Goal: Information Seeking & Learning: Get advice/opinions

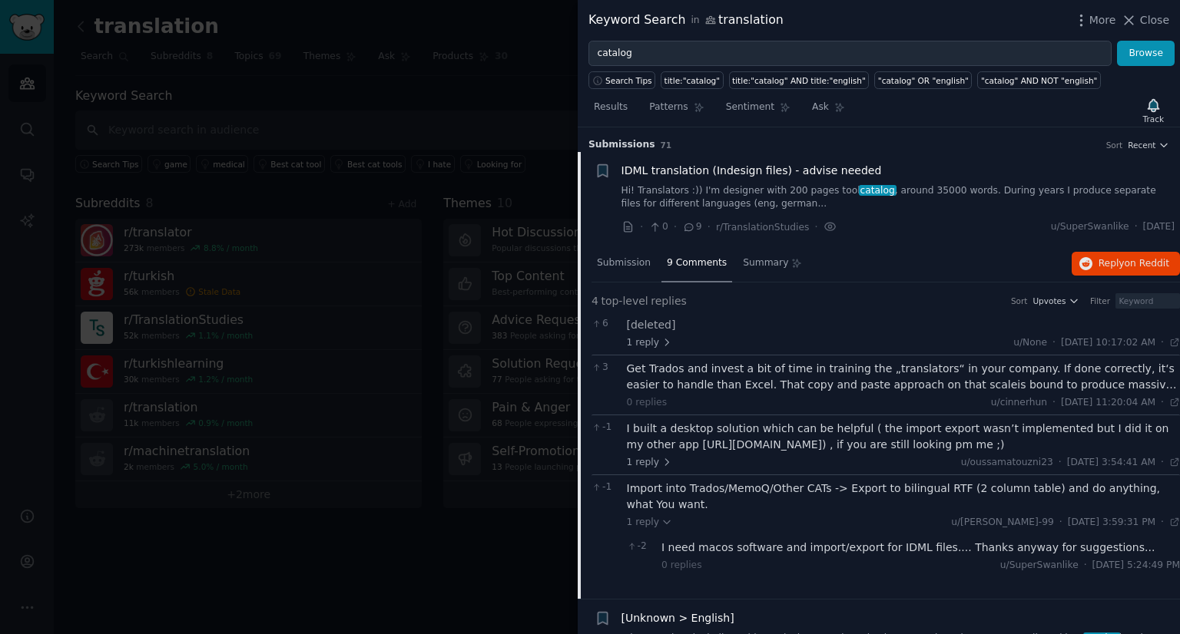
scroll to position [297, 0]
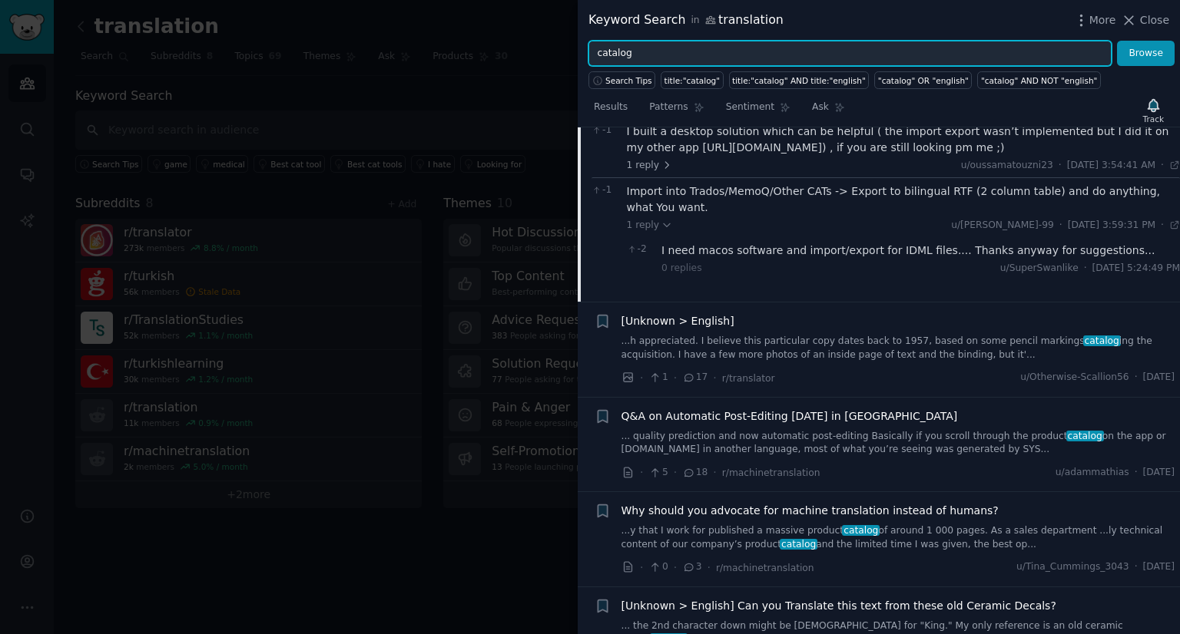
click at [672, 48] on input "catalog" at bounding box center [849, 54] width 523 height 26
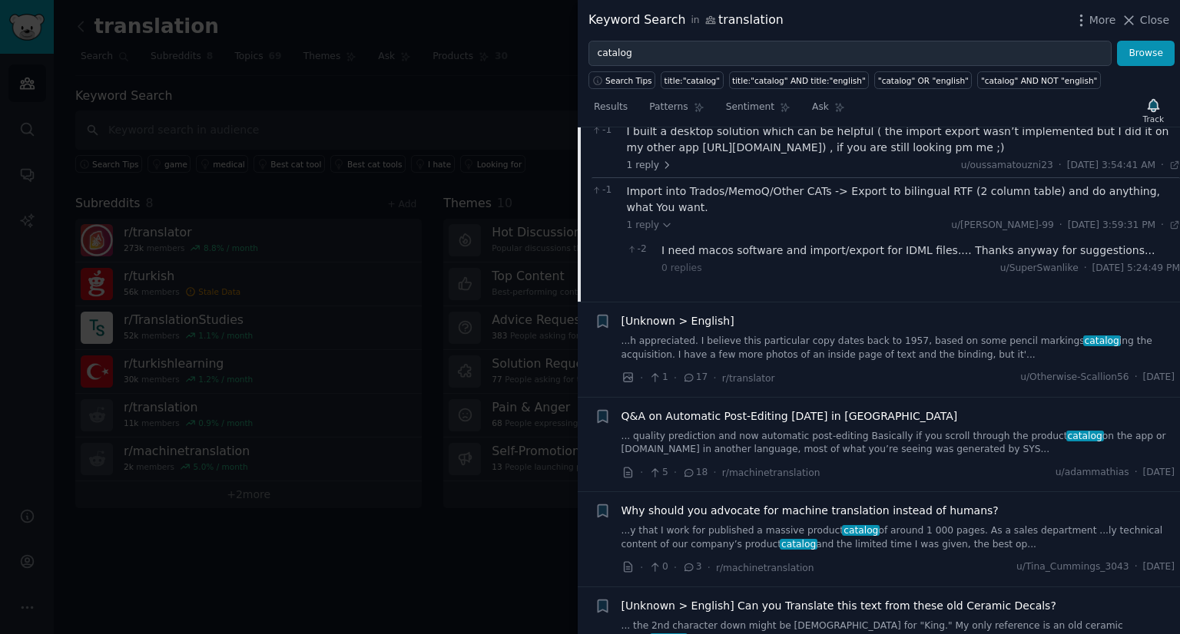
click at [808, 409] on span "Q&A on Automatic Post-Editing [DATE] in [GEOGRAPHIC_DATA]" at bounding box center [789, 417] width 336 height 16
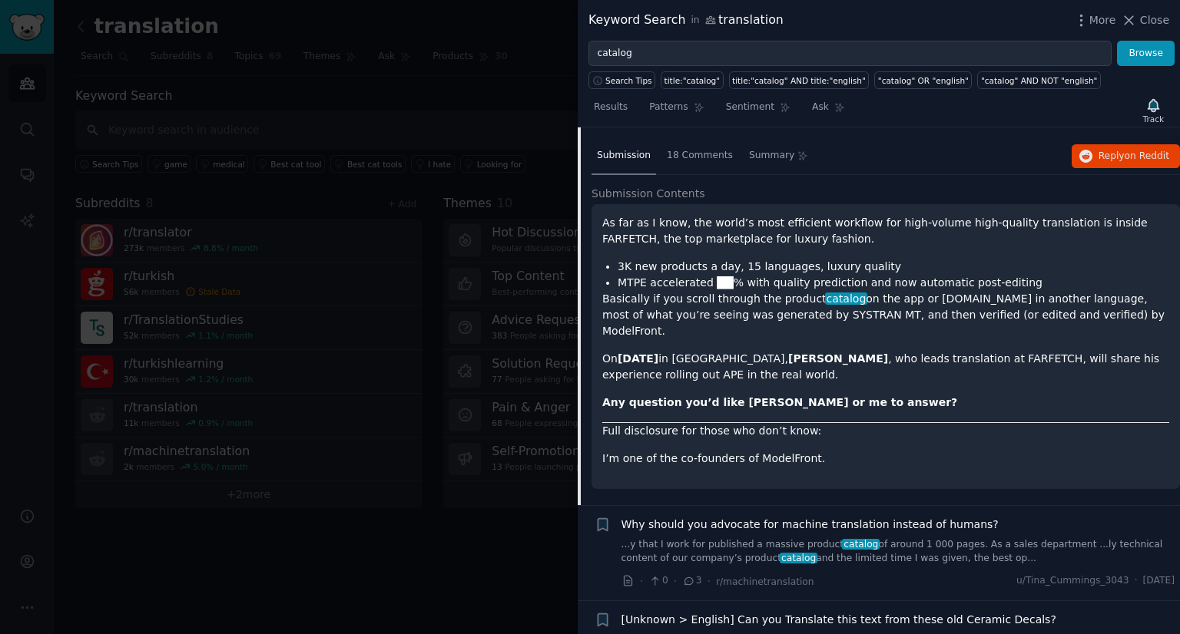
scroll to position [214, 0]
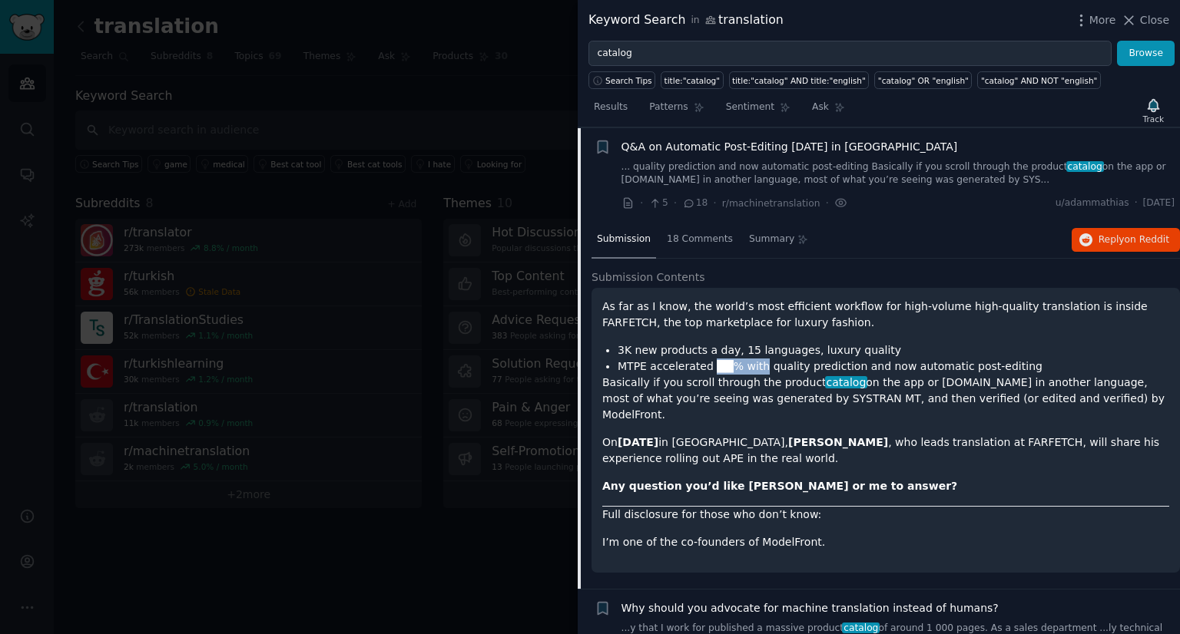
drag, startPoint x: 707, startPoint y: 366, endPoint x: 742, endPoint y: 362, distance: 35.6
click at [742, 362] on li "MTPE accelerated ██% with quality prediction and now automatic post-editing" at bounding box center [892, 367] width 551 height 16
click at [765, 407] on div "As far as I know, the world’s most efficient workflow for high-volume high-qual…" at bounding box center [885, 425] width 567 height 252
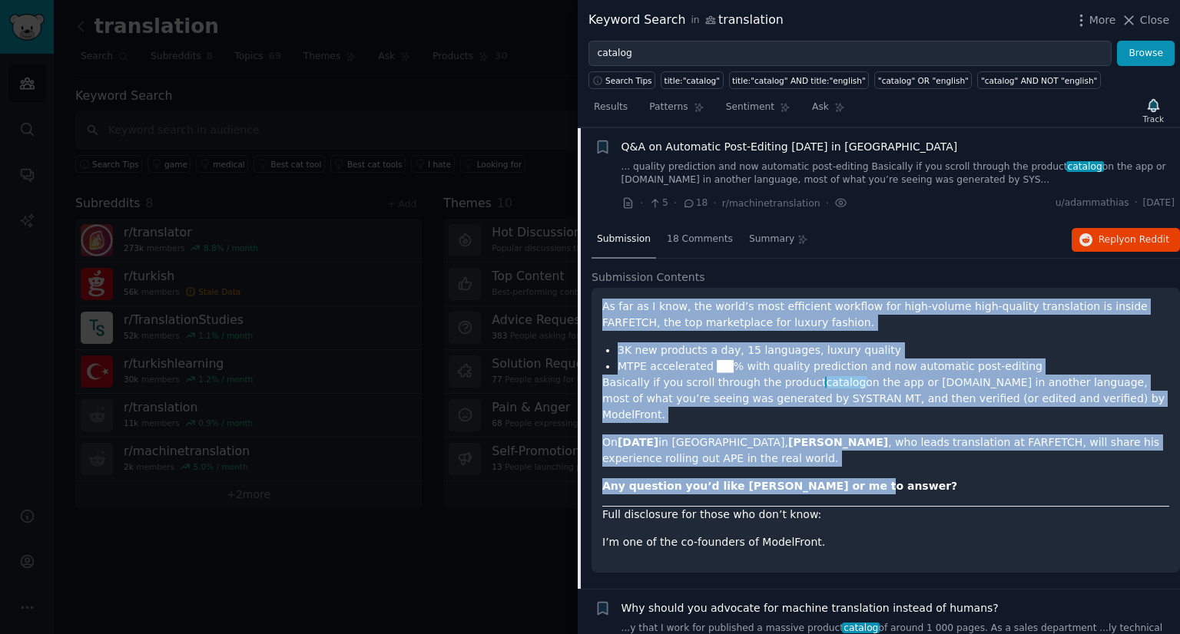
drag, startPoint x: 839, startPoint y: 465, endPoint x: 596, endPoint y: 306, distance: 290.8
click at [596, 306] on div "As far as I know, the world’s most efficient workflow for high-volume high-qual…" at bounding box center [885, 430] width 588 height 285
copy div "As far as I know, the world’s most efficient workflow for high-volume high-qual…"
click at [1087, 241] on icon "button" at bounding box center [1086, 240] width 14 height 14
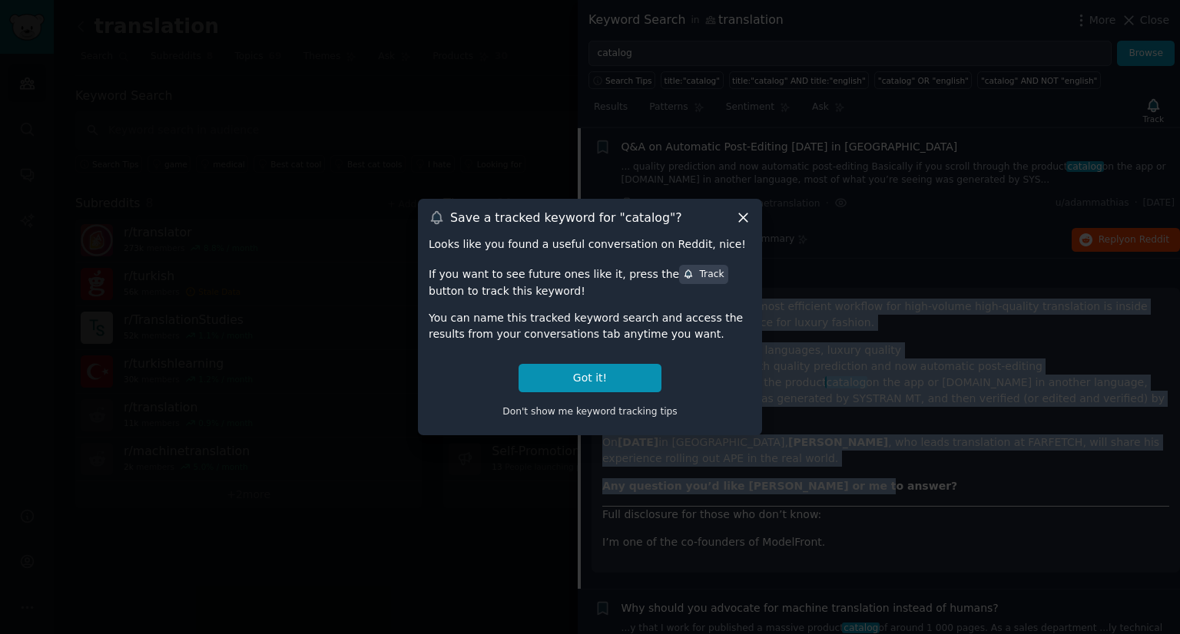
click at [747, 211] on icon at bounding box center [743, 218] width 16 height 16
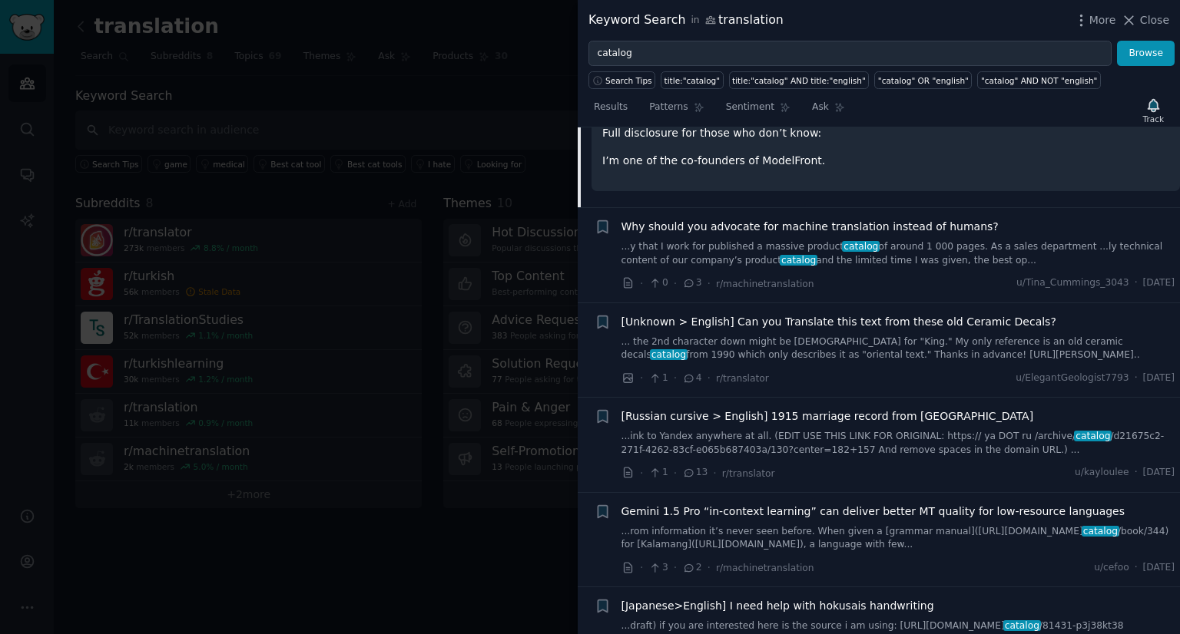
scroll to position [596, 0]
click at [750, 218] on span "Why should you advocate for machine translation instead of humans?" at bounding box center [809, 226] width 377 height 16
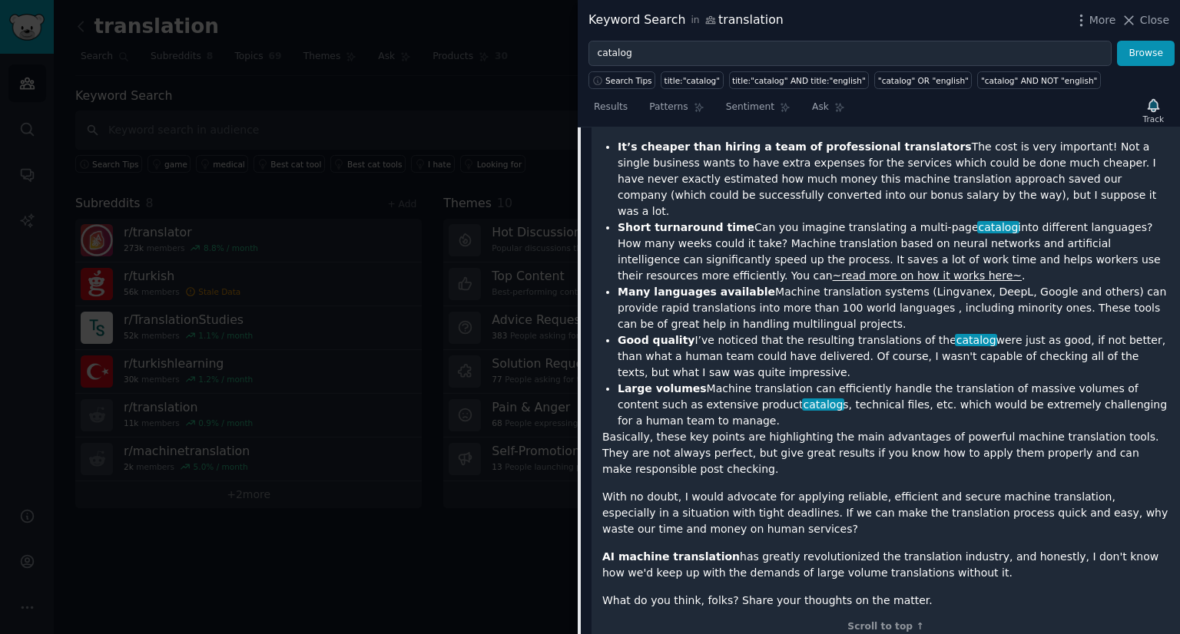
scroll to position [906, 0]
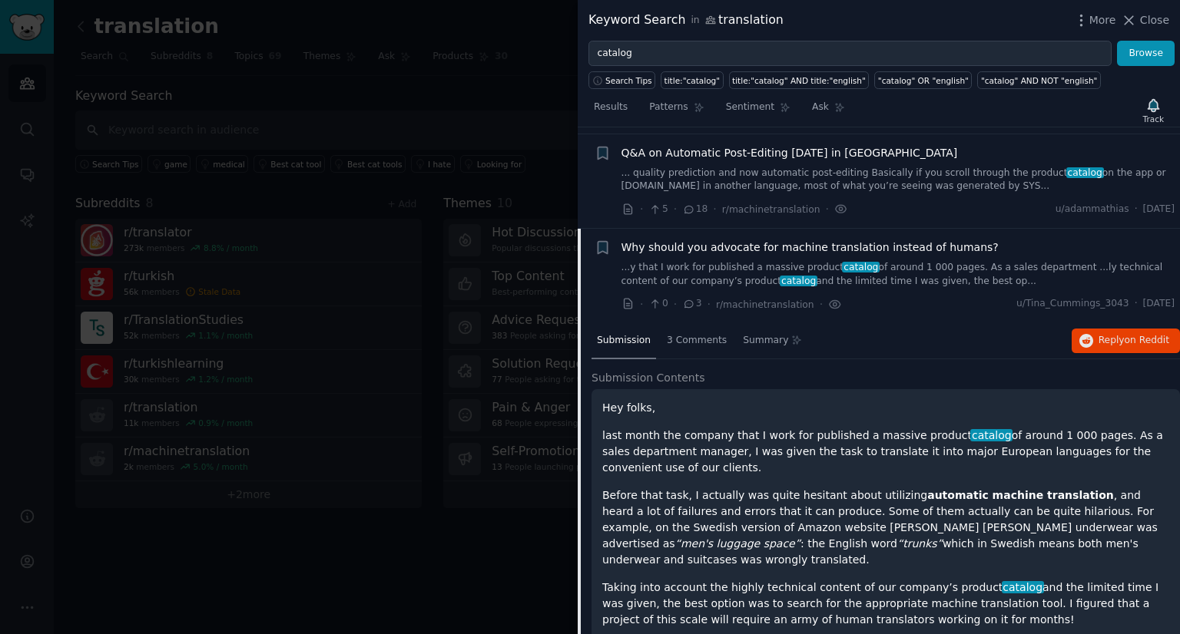
drag, startPoint x: 842, startPoint y: 273, endPoint x: 851, endPoint y: 308, distance: 35.8
click at [842, 273] on link "...y that I work for published a massive product catalog of around 1 000 pages.…" at bounding box center [898, 274] width 554 height 27
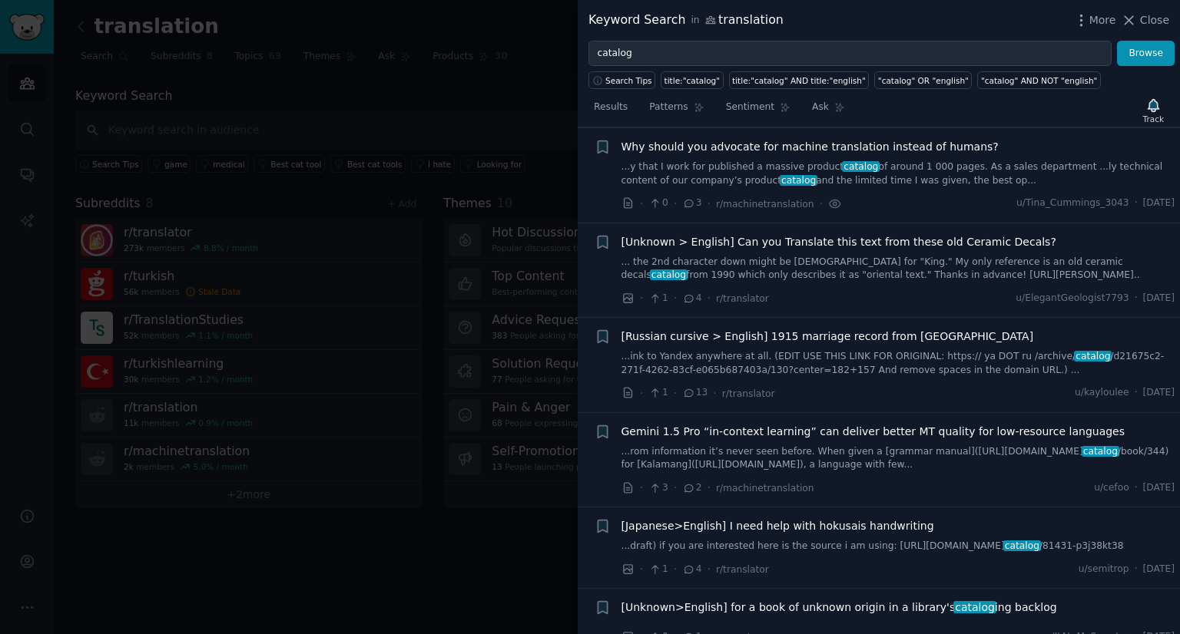
scroll to position [298, 0]
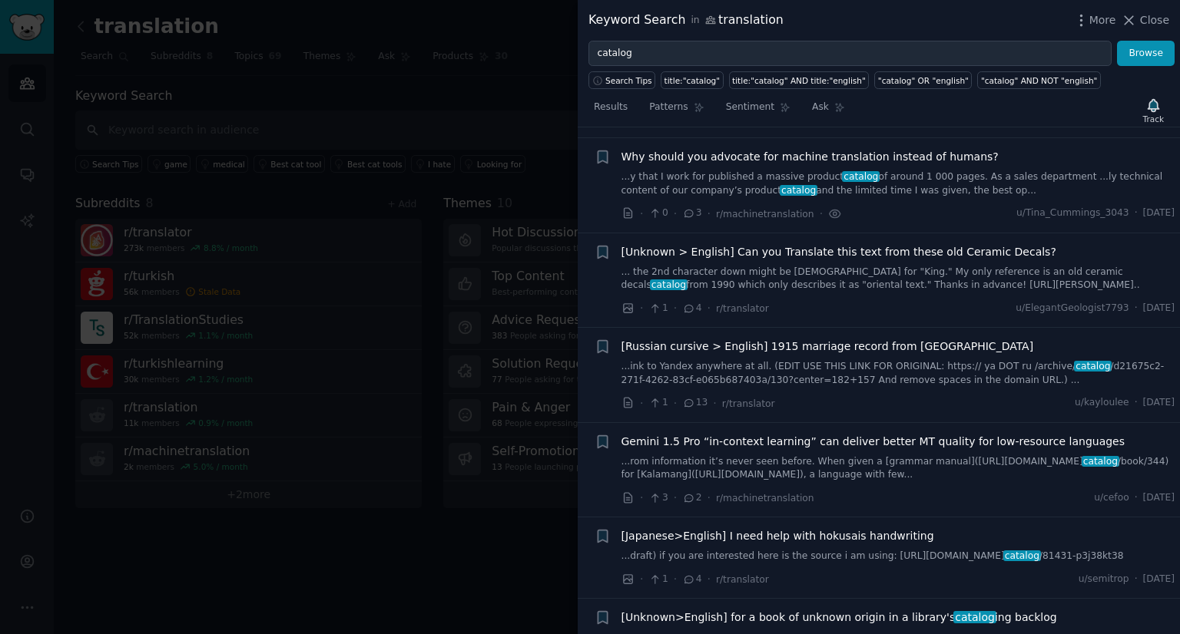
click at [922, 151] on span "Why should you advocate for machine translation instead of humans?" at bounding box center [809, 157] width 377 height 16
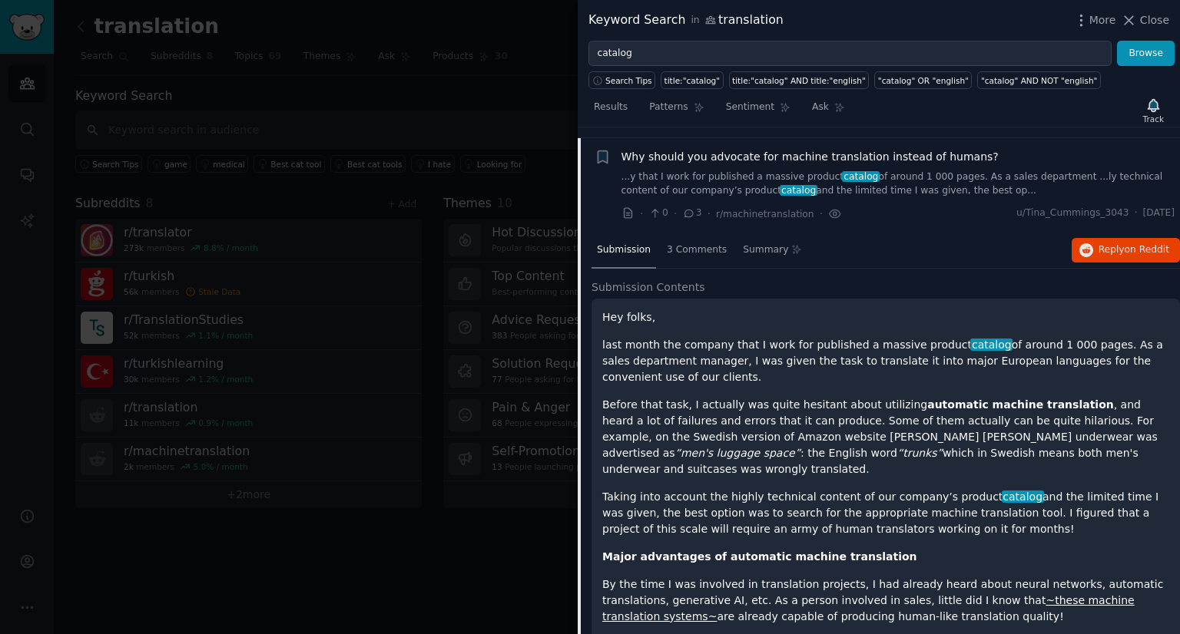
scroll to position [308, 0]
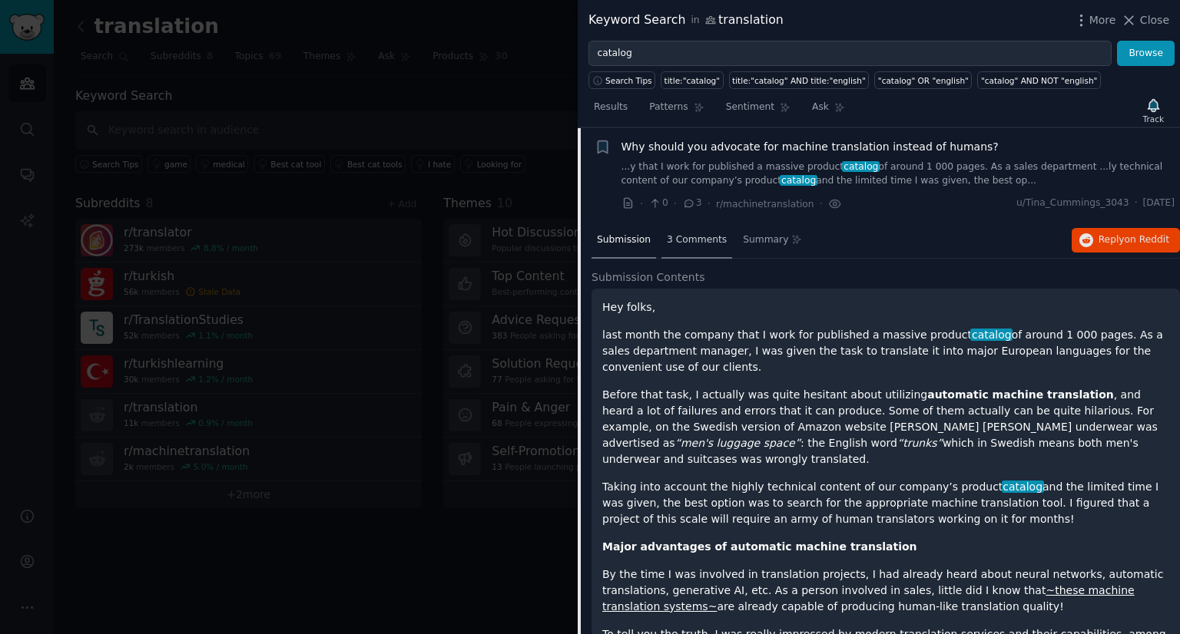
click at [702, 247] on div "3 Comments" at bounding box center [696, 241] width 71 height 37
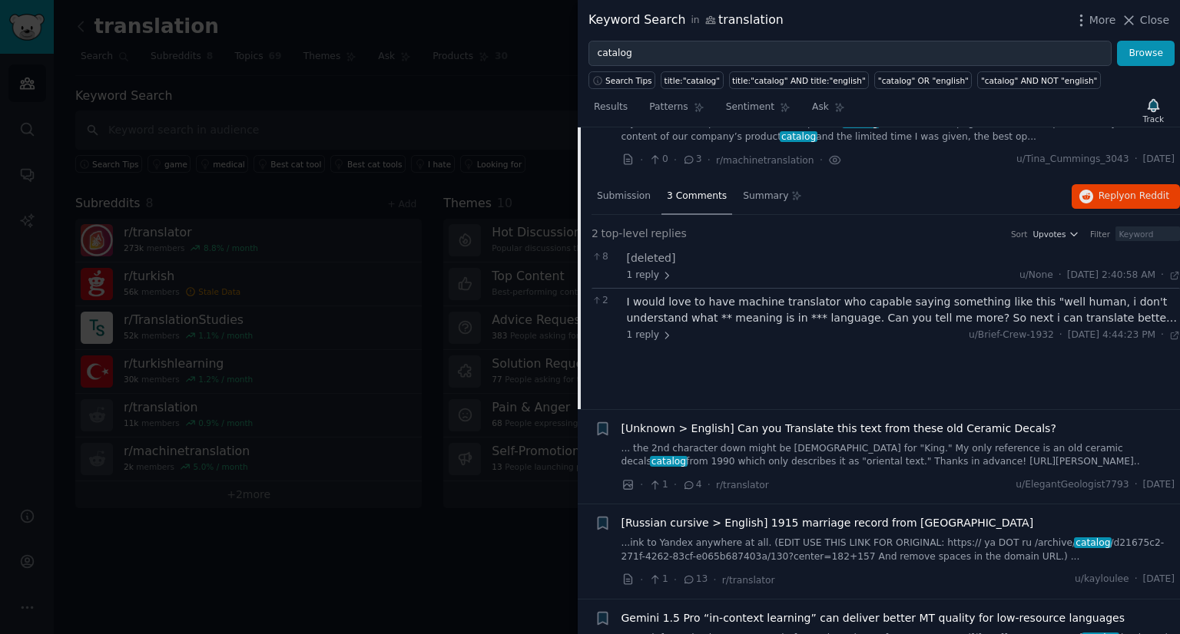
scroll to position [351, 0]
click at [783, 314] on div "I would love to have machine translator who capable saying something like this …" at bounding box center [904, 311] width 554 height 32
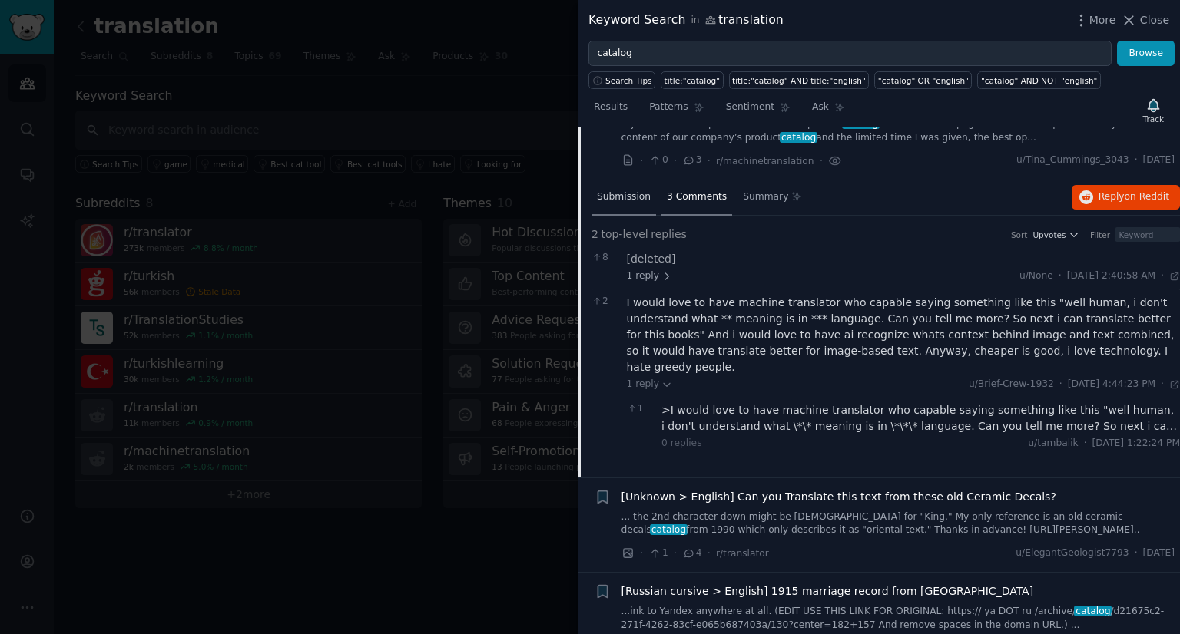
click at [631, 193] on span "Submission" at bounding box center [624, 197] width 54 height 14
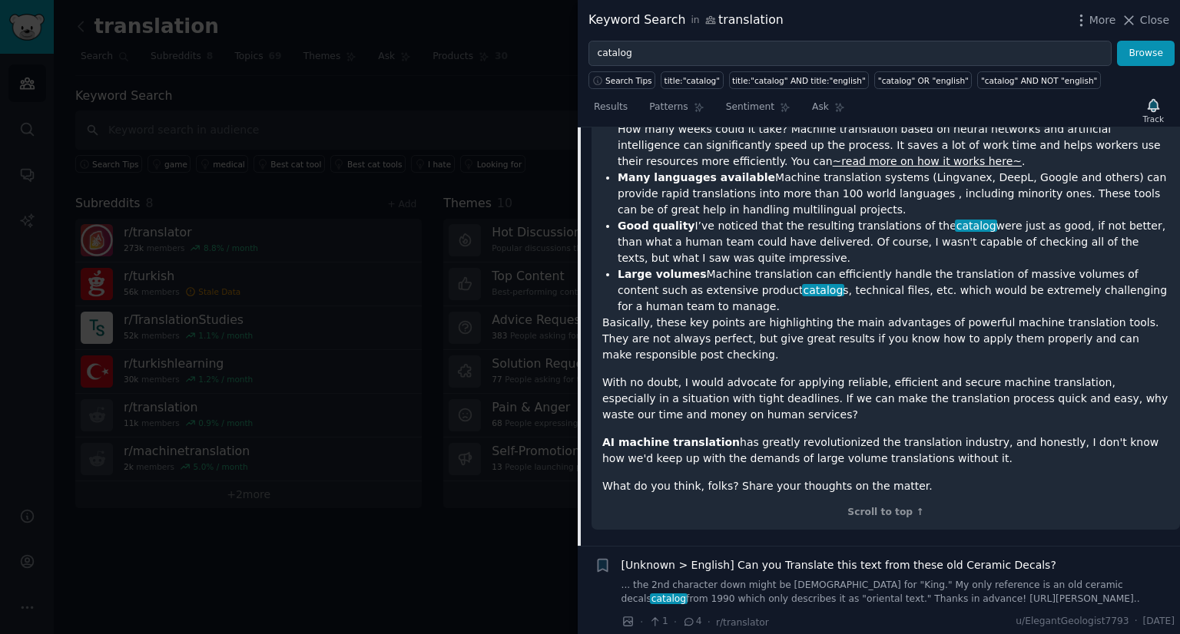
scroll to position [1034, 0]
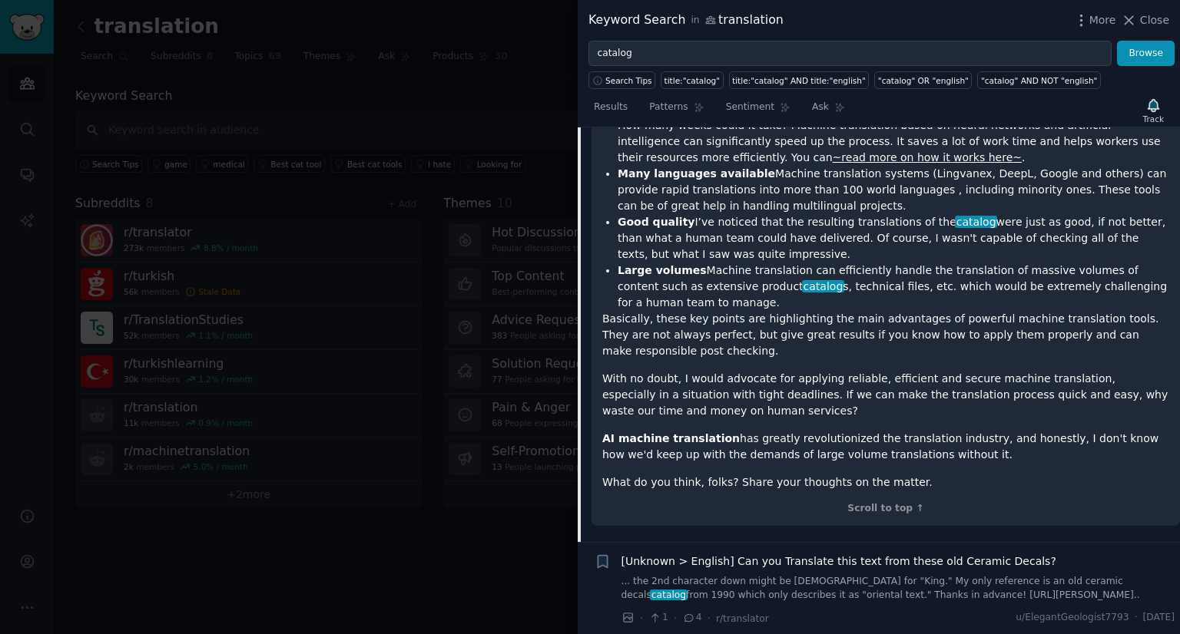
click at [796, 371] on p "With no doubt, I would advocate for applying reliable, efficient and secure mac…" at bounding box center [885, 395] width 567 height 48
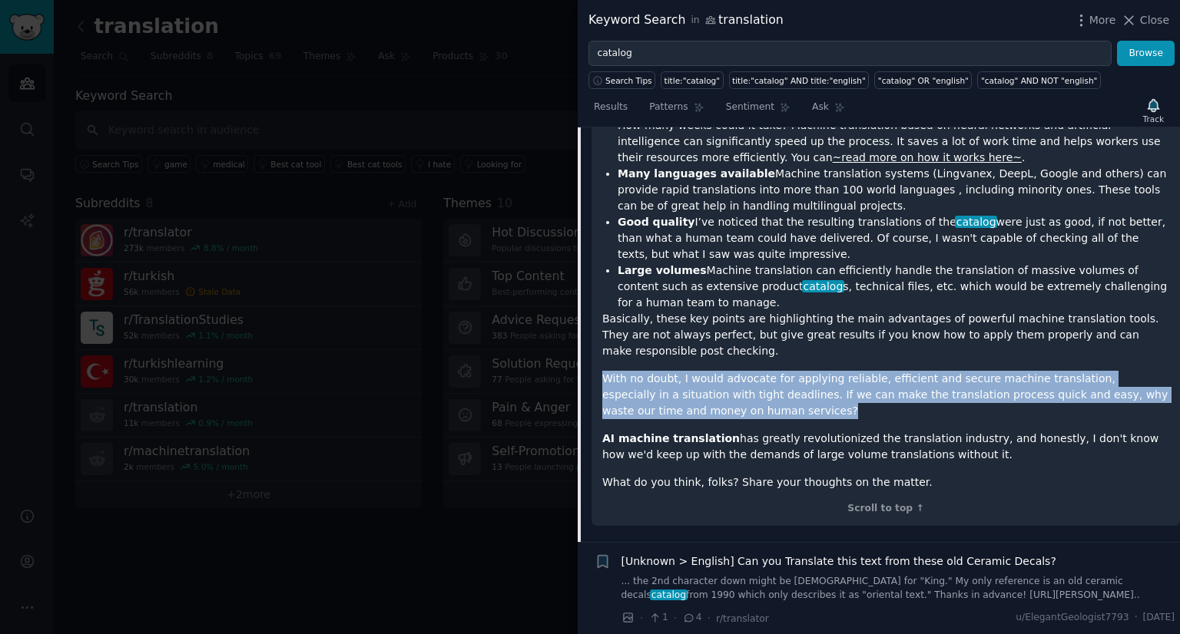
click at [796, 371] on p "With no doubt, I would advocate for applying reliable, efficient and secure mac…" at bounding box center [885, 395] width 567 height 48
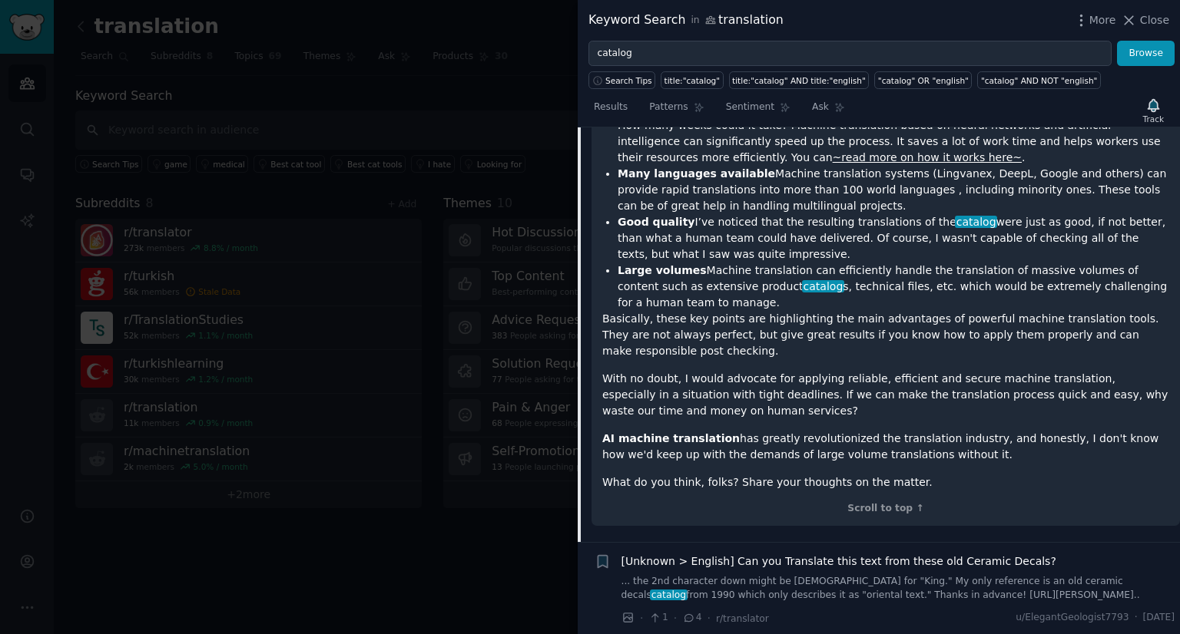
click at [831, 431] on p "AI machine translation has greatly revolutionized the translation industry, and…" at bounding box center [885, 447] width 567 height 32
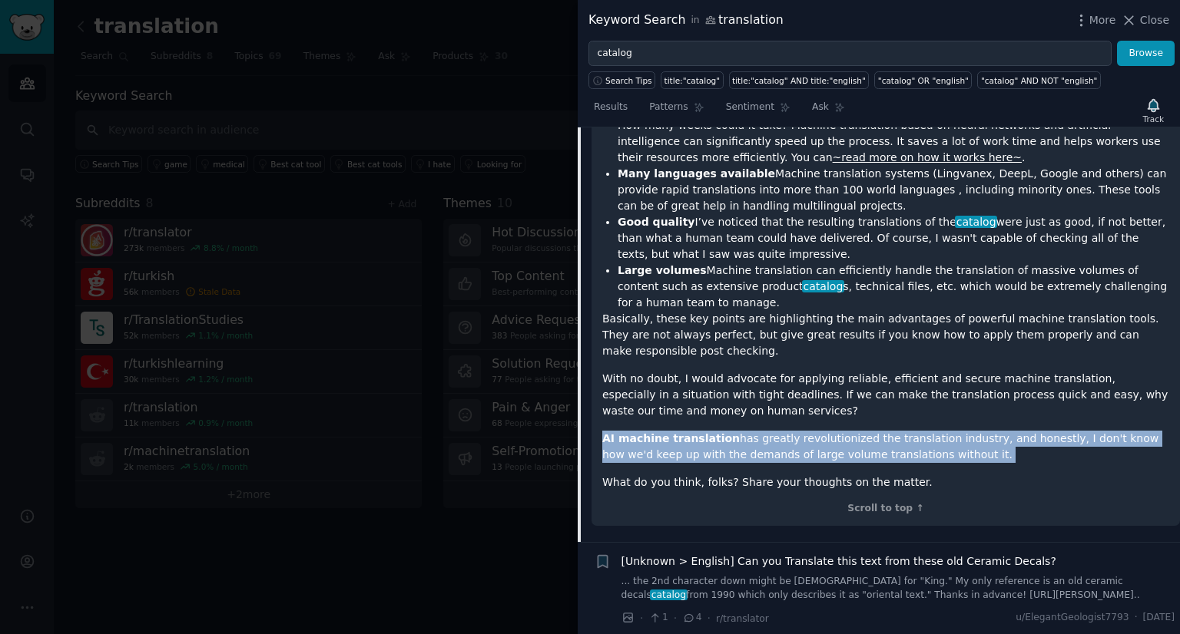
click at [831, 431] on p "AI machine translation has greatly revolutionized the translation industry, and…" at bounding box center [885, 447] width 567 height 32
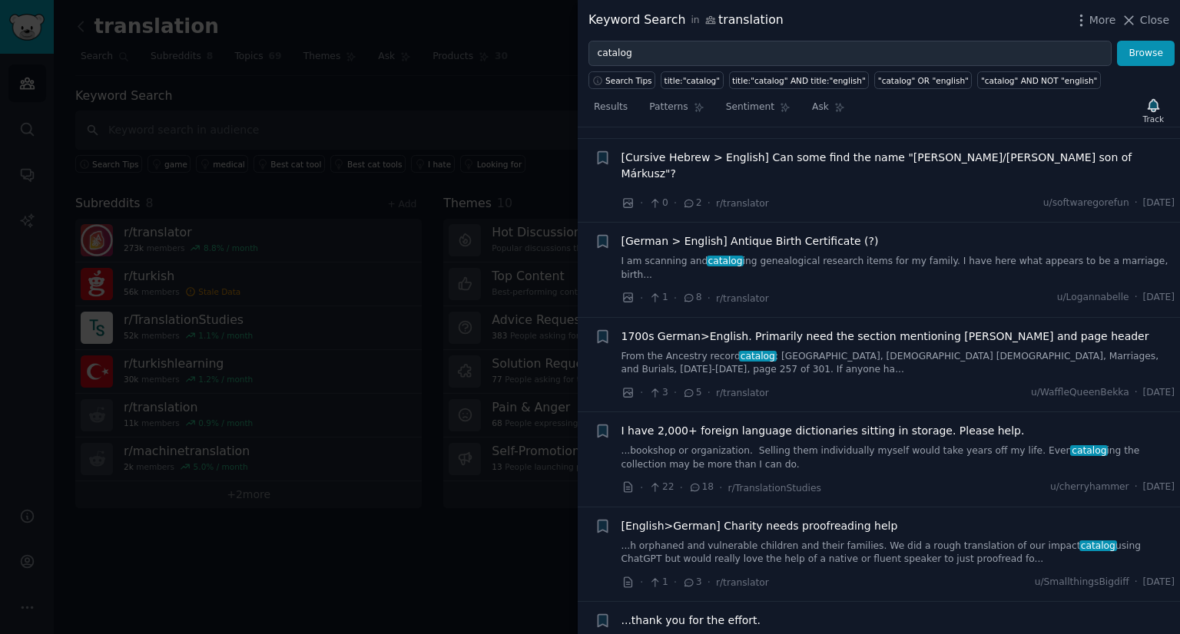
scroll to position [1976, 0]
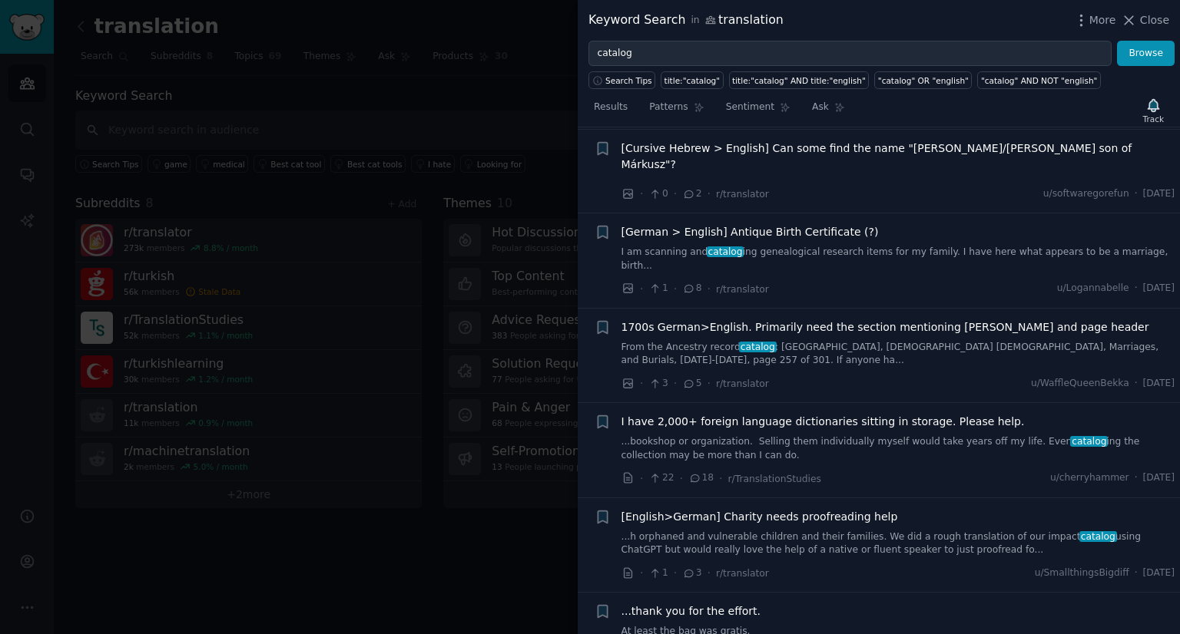
click at [838, 414] on span "I have 2,000+ foreign language dictionaries sitting in storage. Please help." at bounding box center [822, 422] width 403 height 16
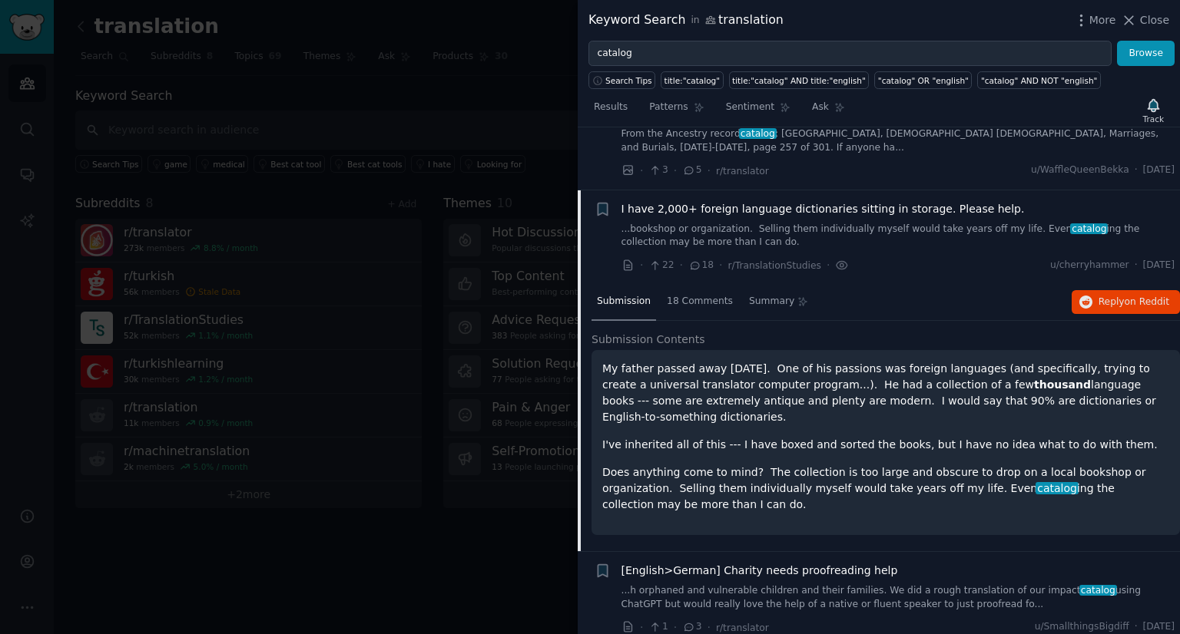
scroll to position [1147, 0]
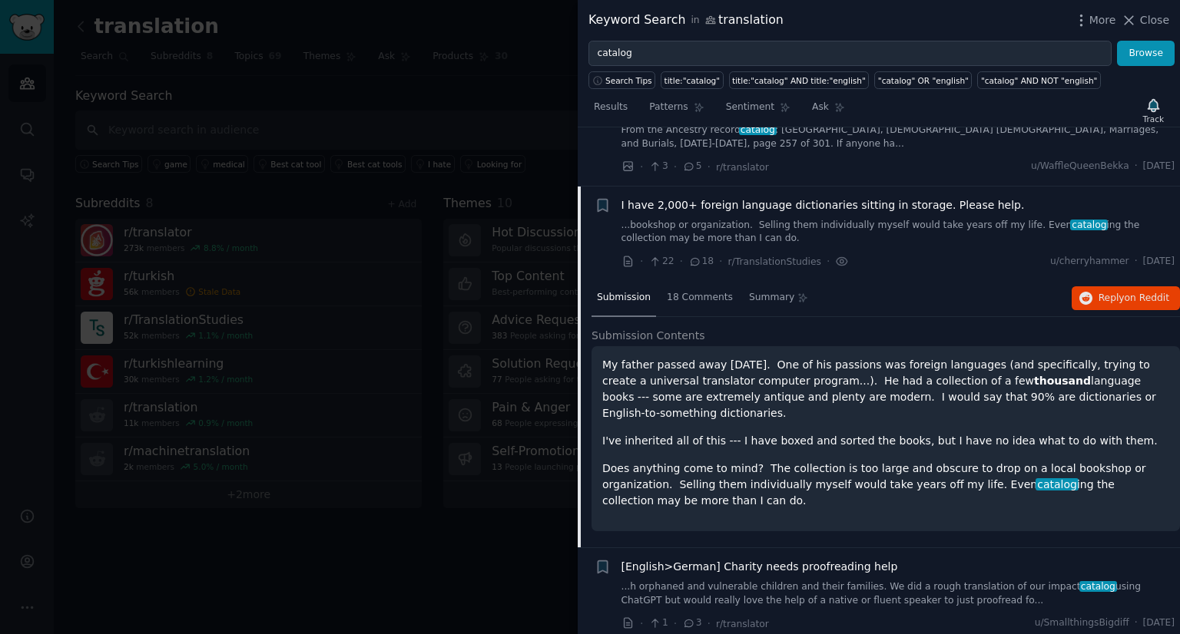
click at [766, 433] on p "I've inherited all of this --- I have boxed and sorted the books, but I have no…" at bounding box center [885, 441] width 567 height 16
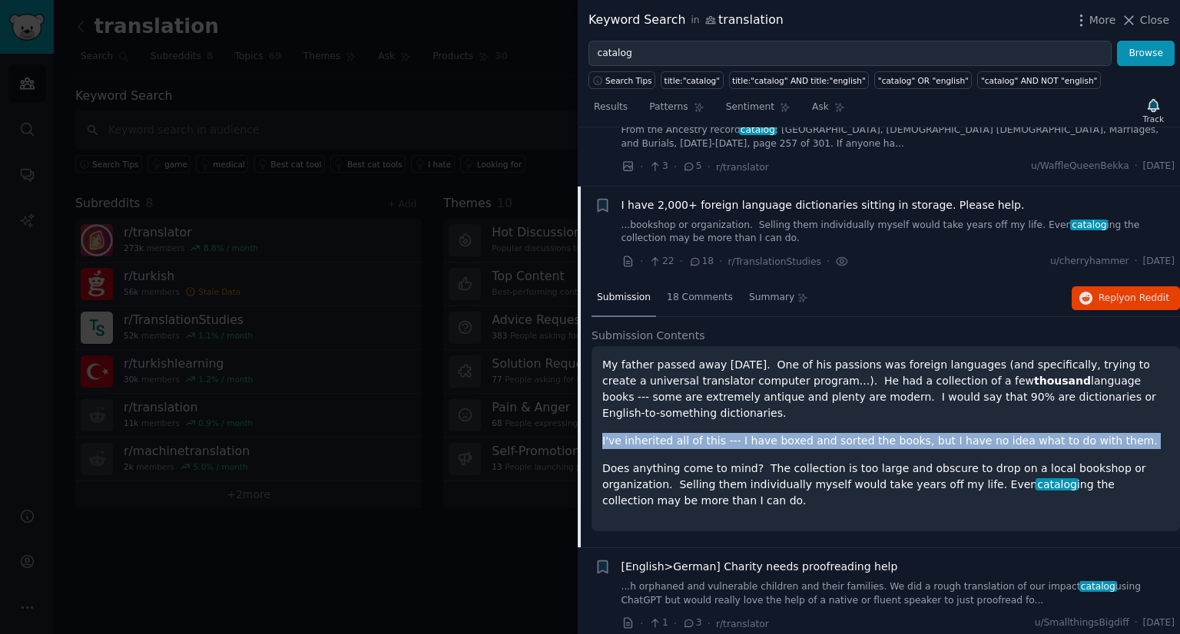
click at [766, 433] on p "I've inherited all of this --- I have boxed and sorted the books, but I have no…" at bounding box center [885, 441] width 567 height 16
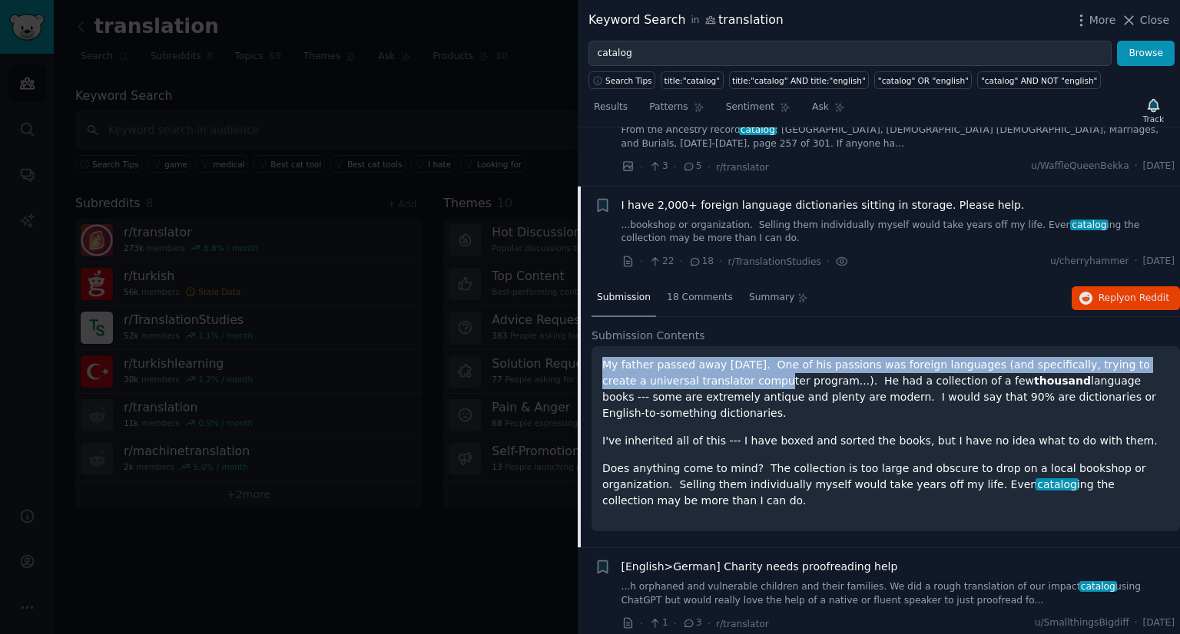
drag, startPoint x: 603, startPoint y: 304, endPoint x: 680, endPoint y: 326, distance: 80.0
click at [680, 357] on p "My father passed away [DATE]. One of his passions was foreign languages (and sp…" at bounding box center [885, 389] width 567 height 65
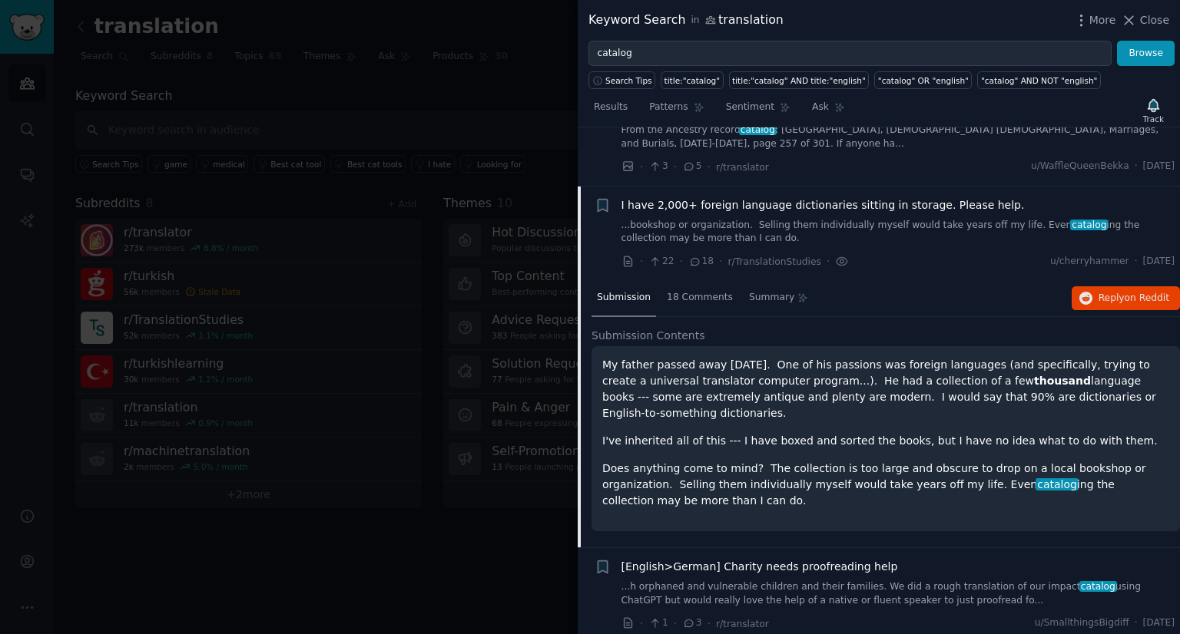
click at [713, 433] on p "I've inherited all of this --- I have boxed and sorted the books, but I have no…" at bounding box center [885, 441] width 567 height 16
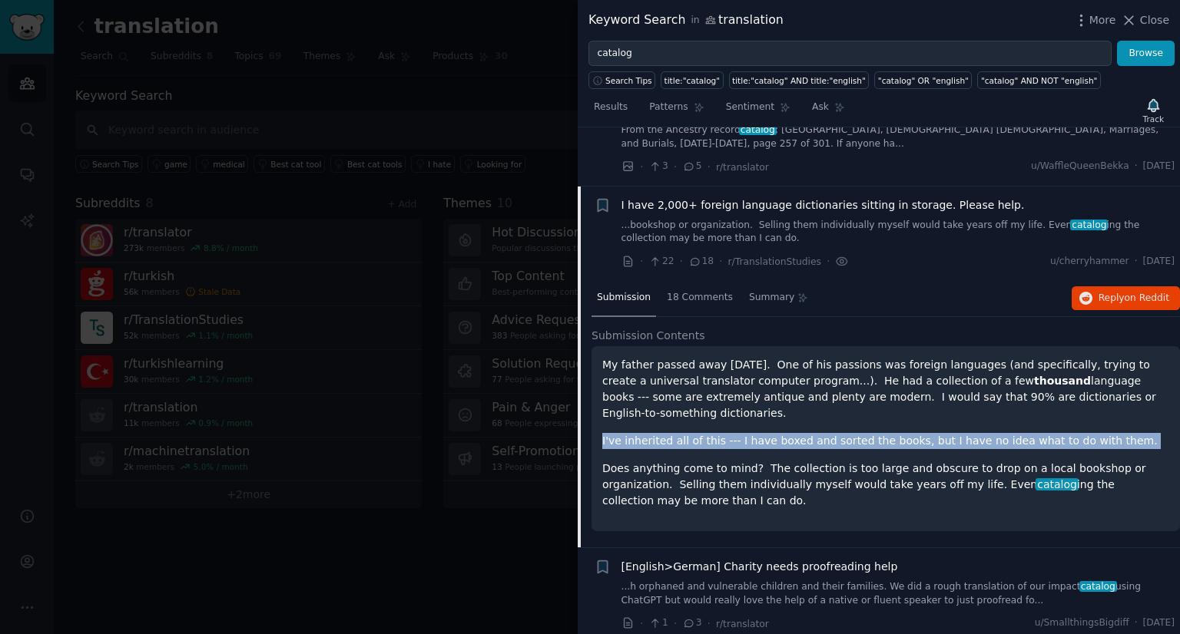
click at [713, 433] on p "I've inherited all of this --- I have boxed and sorted the books, but I have no…" at bounding box center [885, 441] width 567 height 16
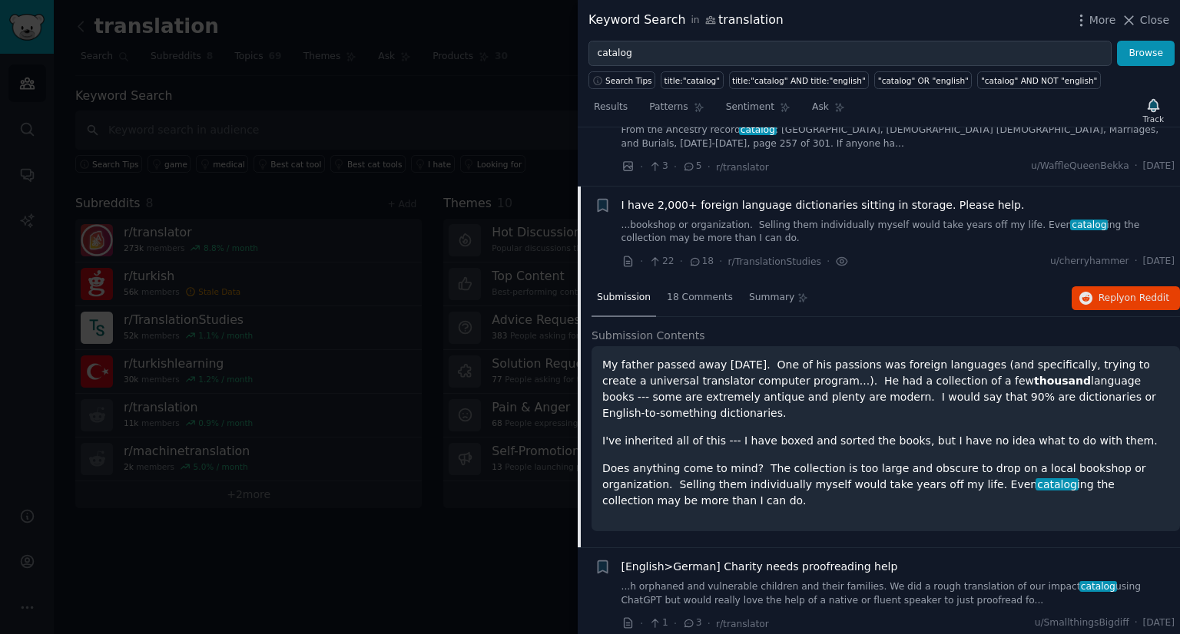
click at [1164, 461] on p "Does anything come to mind? The collection is too large and obscure to drop on …" at bounding box center [885, 485] width 567 height 48
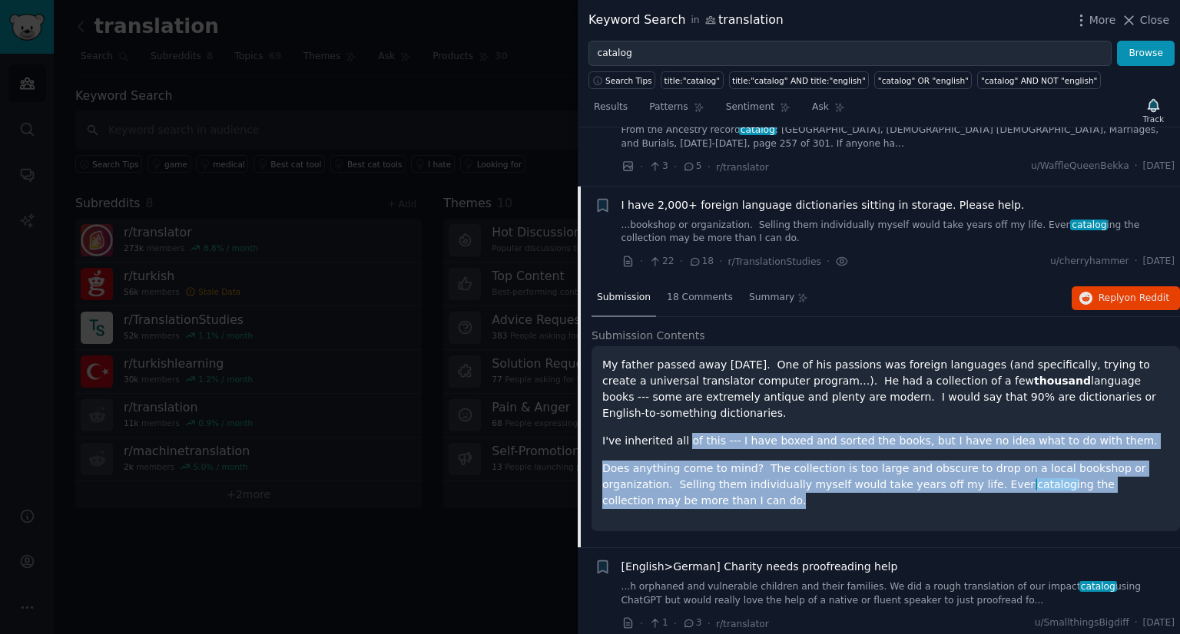
drag, startPoint x: 1167, startPoint y: 409, endPoint x: 680, endPoint y: 358, distance: 490.4
click at [680, 358] on div "My father passed away [DATE]. One of his passions was foreign languages (and sp…" at bounding box center [885, 438] width 588 height 185
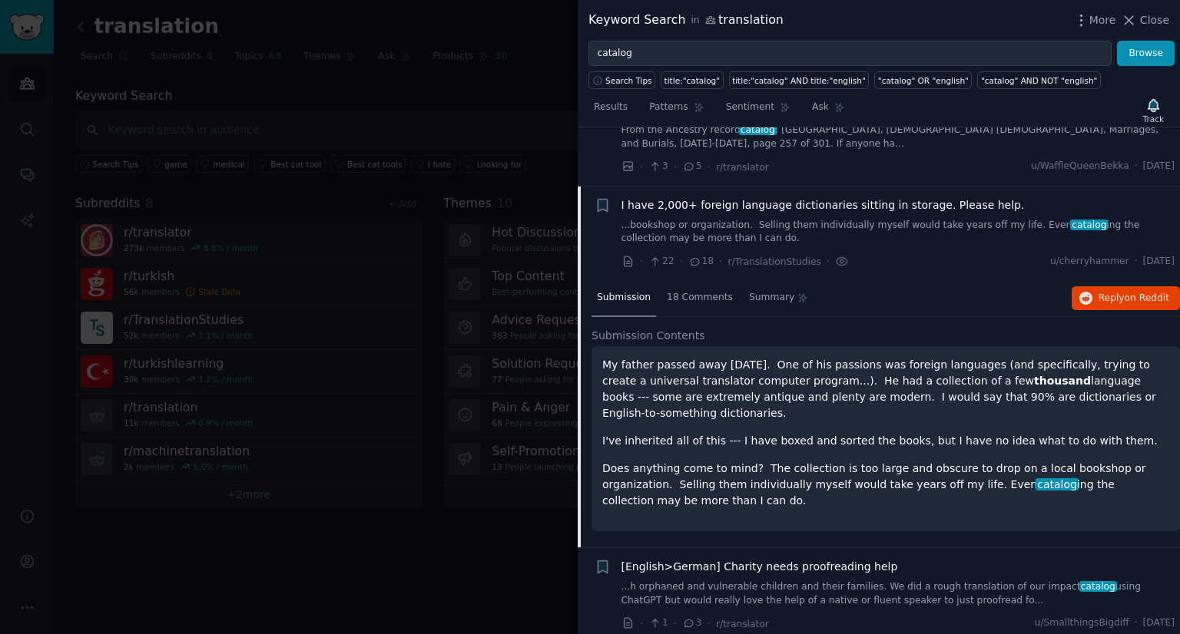
click at [611, 357] on p "My father passed away [DATE]. One of his passions was foreign languages (and sp…" at bounding box center [885, 389] width 567 height 65
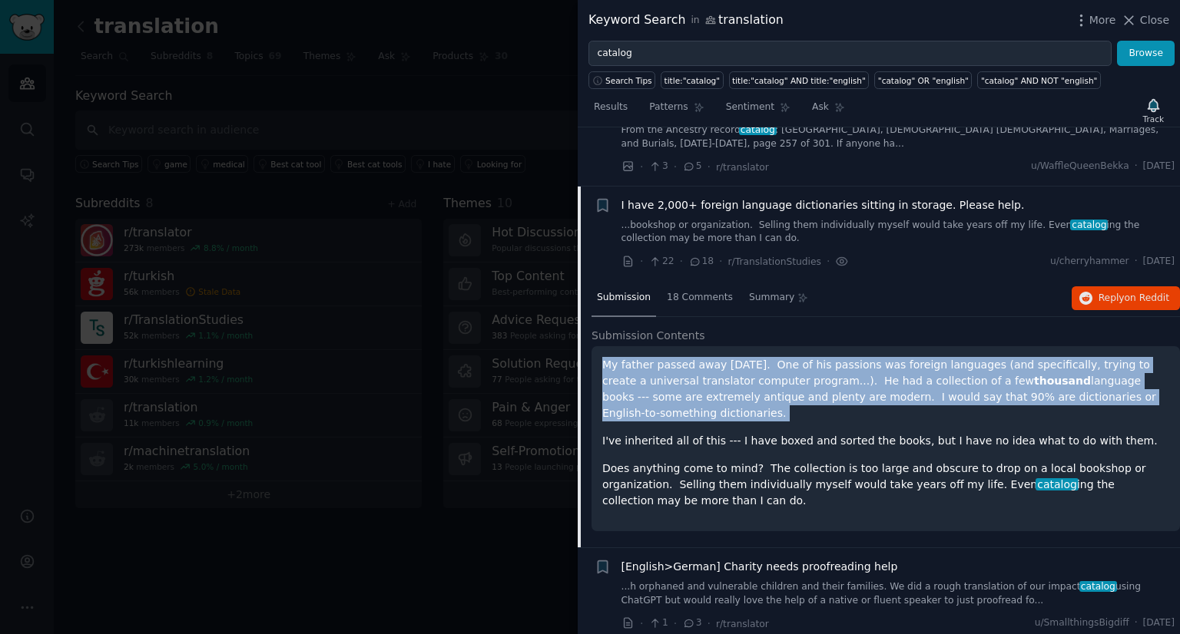
click at [611, 357] on p "My father passed away [DATE]. One of his passions was foreign languages (and sp…" at bounding box center [885, 389] width 567 height 65
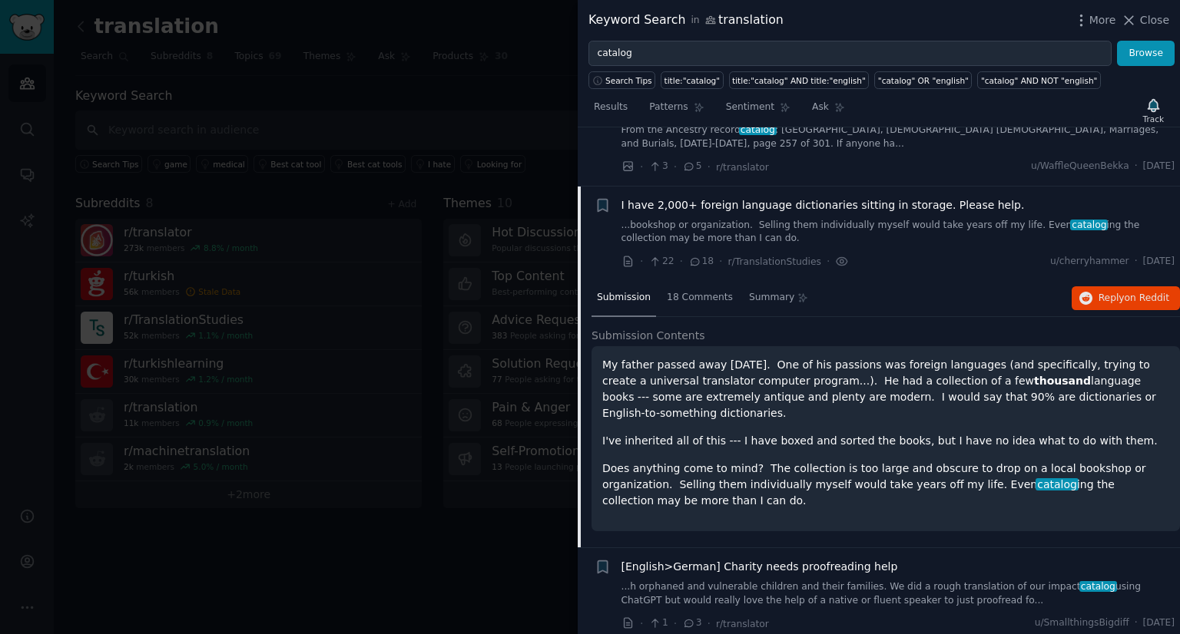
click at [723, 461] on p "Does anything come to mind? The collection is too large and obscure to drop on …" at bounding box center [885, 485] width 567 height 48
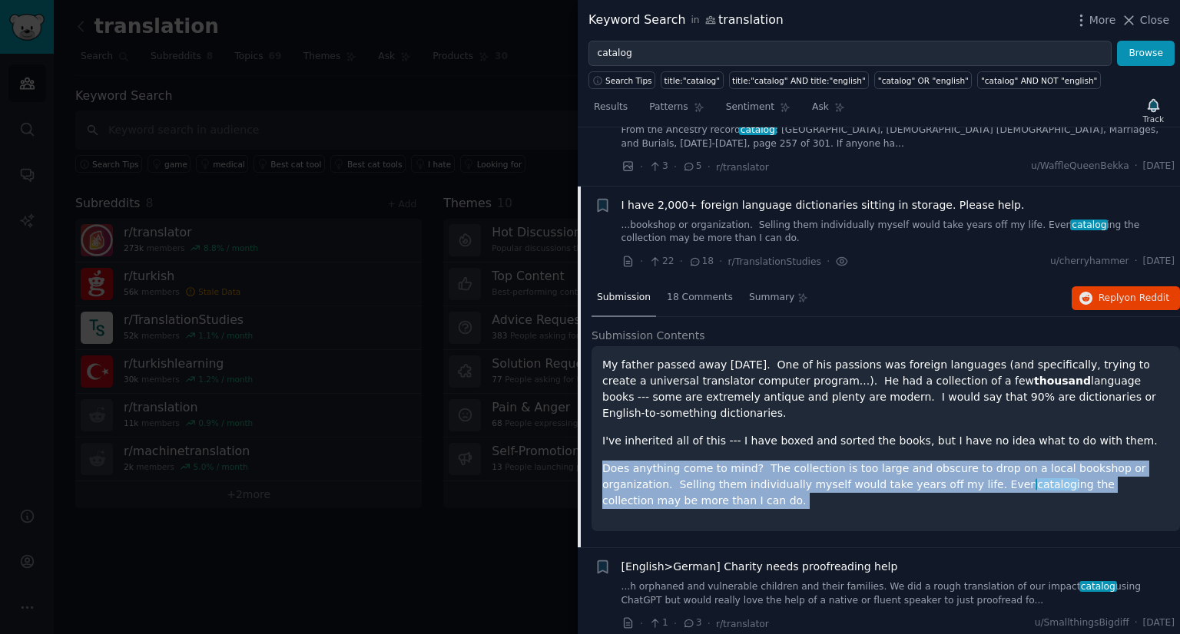
click at [723, 461] on p "Does anything come to mind? The collection is too large and obscure to drop on …" at bounding box center [885, 485] width 567 height 48
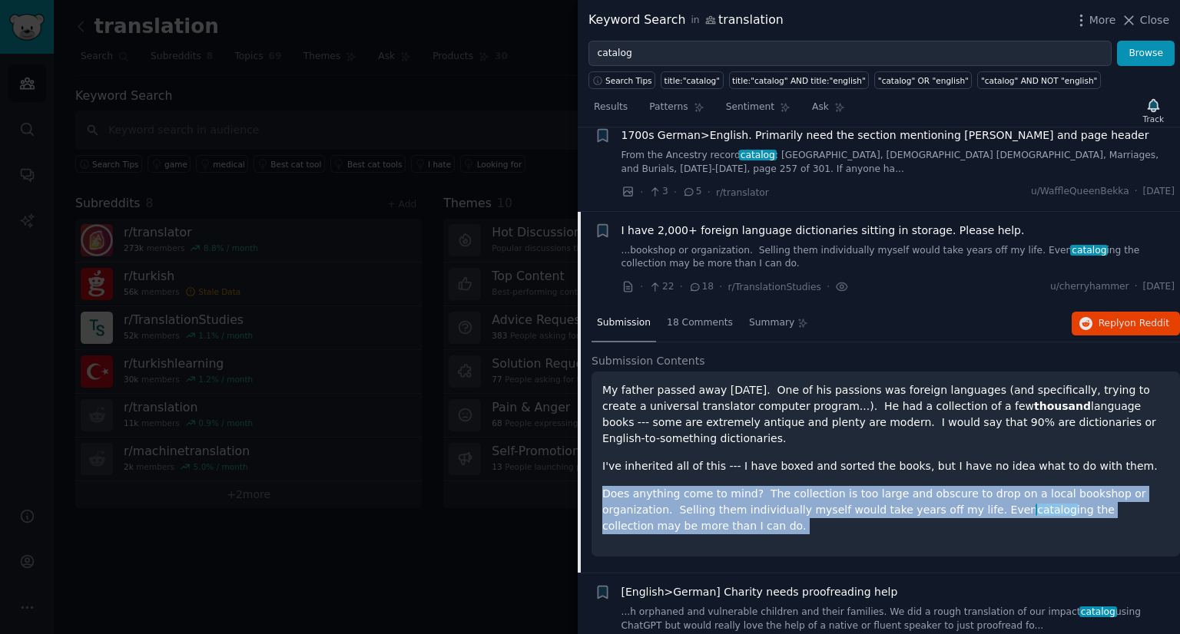
scroll to position [1117, 0]
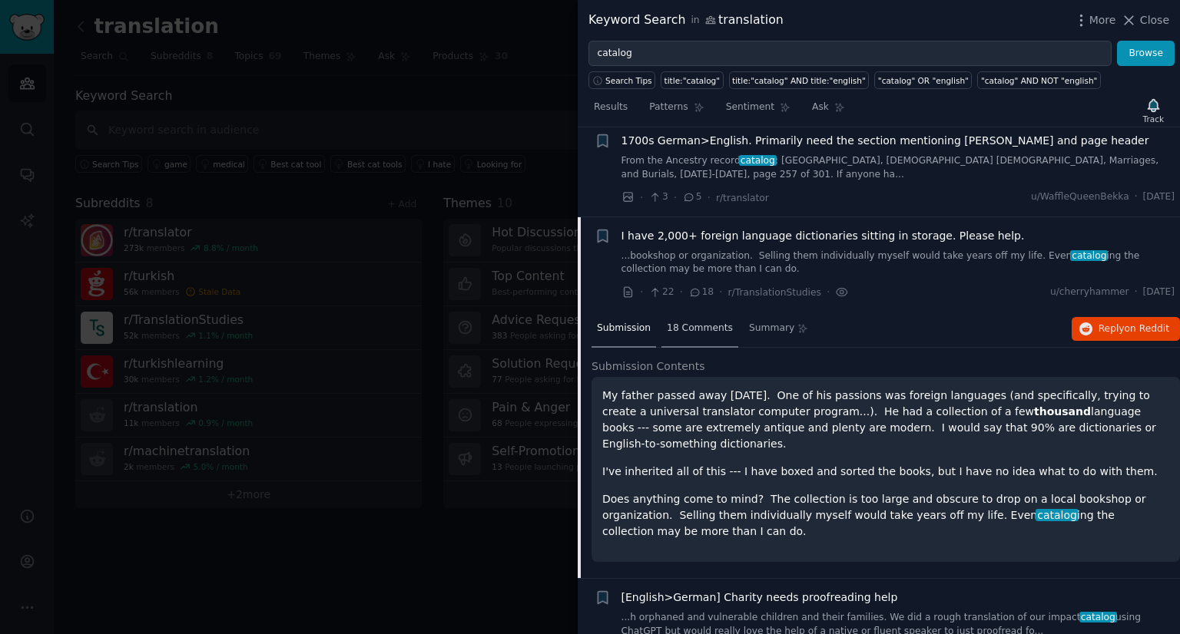
click at [700, 322] on span "18 Comments" at bounding box center [700, 329] width 66 height 14
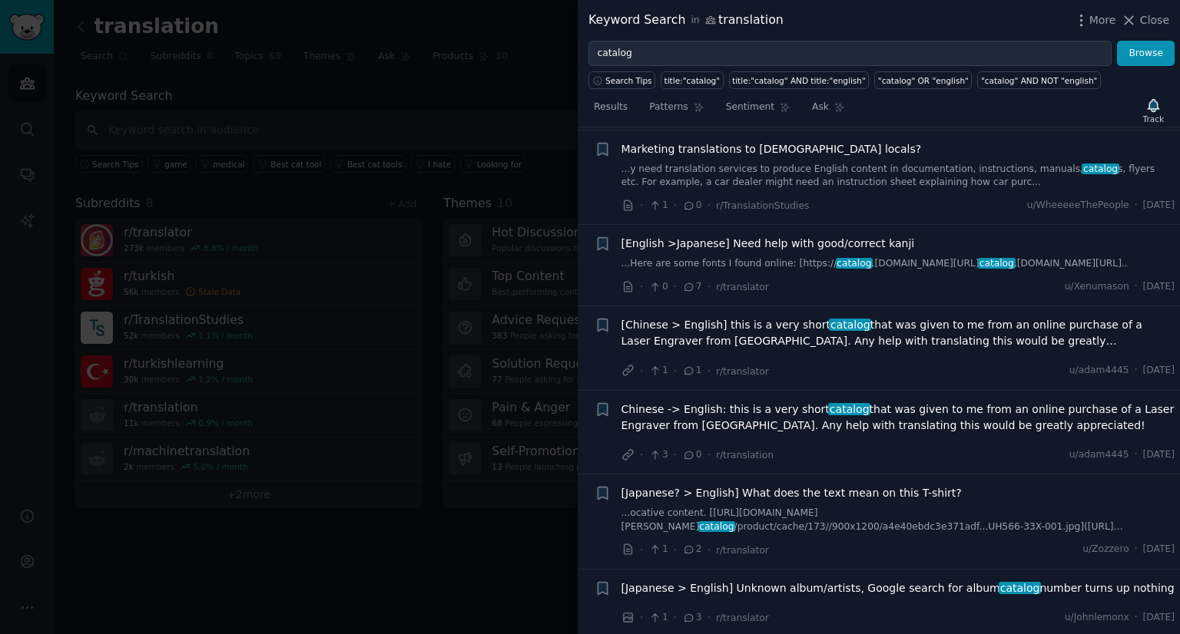
scroll to position [3663, 0]
